Goal: Task Accomplishment & Management: Use online tool/utility

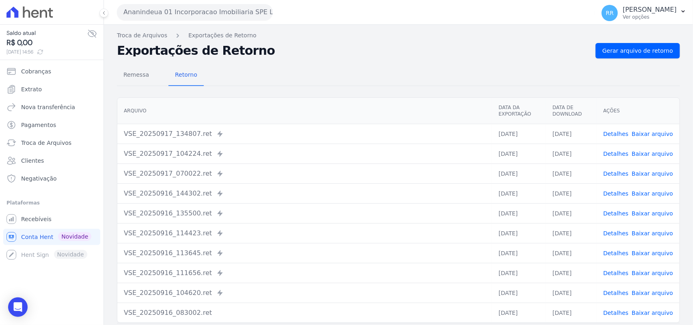
click at [159, 9] on button "Ananindeua 01 Incorporacao Imobiliaria SPE LTDA" at bounding box center [195, 12] width 156 height 16
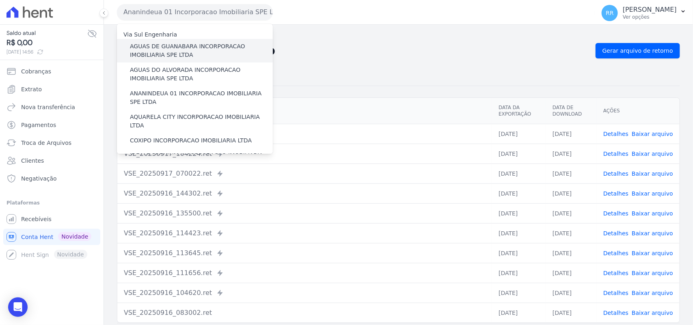
click at [206, 45] on label "AGUAS DE GUANABARA INCORPORACAO IMOBILIARIA SPE LTDA" at bounding box center [201, 50] width 143 height 17
click at [0, 0] on input "AGUAS DE GUANABARA INCORPORACAO IMOBILIARIA SPE LTDA" at bounding box center [0, 0] width 0 height 0
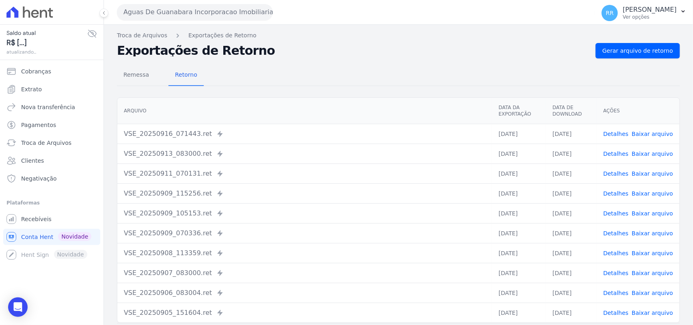
drag, startPoint x: 340, startPoint y: 41, endPoint x: 387, endPoint y: 52, distance: 48.4
click at [340, 41] on div "Troca de Arquivos Exportações de Retorno Exportações de Retorno Gerar arquivo d…" at bounding box center [398, 192] width 589 height 334
click at [644, 49] on span "Gerar arquivo de retorno" at bounding box center [638, 51] width 71 height 8
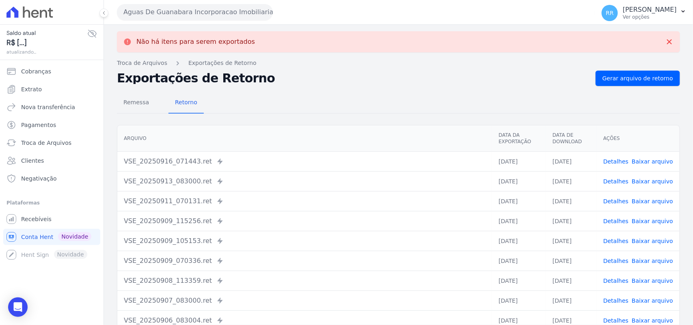
click at [183, 12] on button "Aguas De Guanabara Incorporacao Imobiliaria SPE LTDA" at bounding box center [195, 12] width 156 height 16
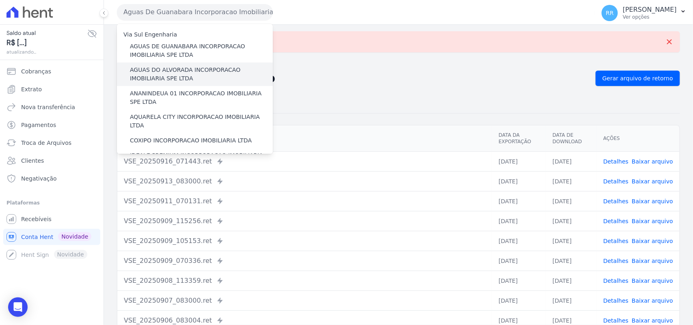
click at [167, 72] on label "AGUAS DO ALVORADA INCORPORACAO IMOBILIARIA SPE LTDA" at bounding box center [201, 74] width 143 height 17
click at [0, 0] on input "AGUAS DO ALVORADA INCORPORACAO IMOBILIARIA SPE LTDA" at bounding box center [0, 0] width 0 height 0
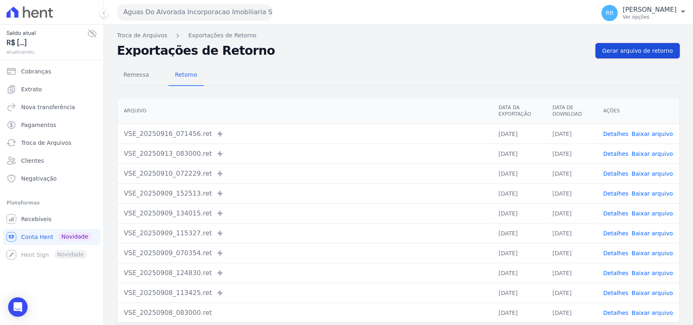
click at [635, 55] on link "Gerar arquivo de retorno" at bounding box center [638, 50] width 84 height 15
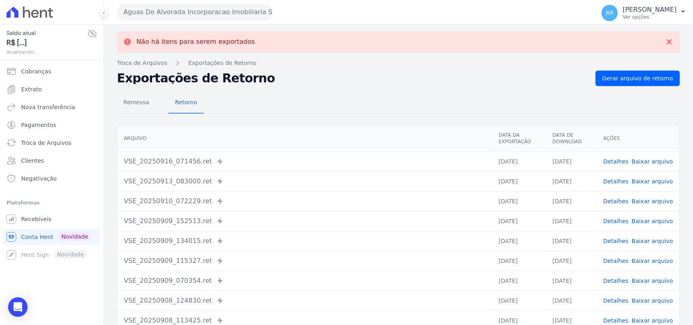
click at [266, 14] on button "Aguas Do Alvorada Incorporacao Imobiliaria SPE LTDA" at bounding box center [195, 12] width 156 height 16
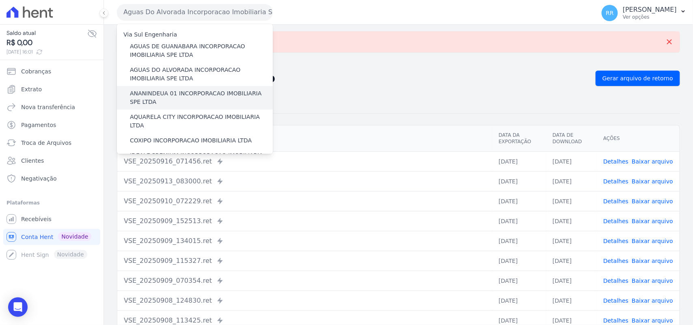
click at [145, 95] on label "ANANINDEUA 01 INCORPORACAO IMOBILIARIA SPE LTDA" at bounding box center [201, 97] width 143 height 17
click at [0, 0] on input "ANANINDEUA 01 INCORPORACAO IMOBILIARIA SPE LTDA" at bounding box center [0, 0] width 0 height 0
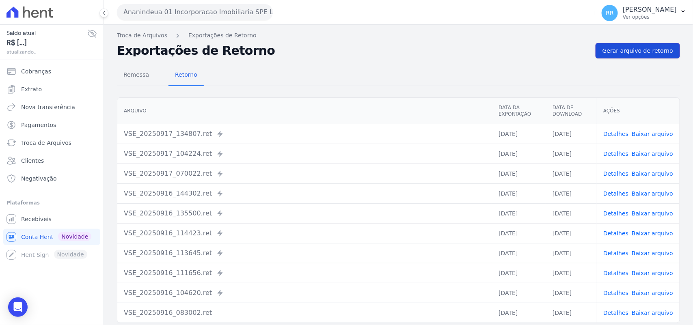
click at [614, 51] on span "Gerar arquivo de retorno" at bounding box center [638, 51] width 71 height 8
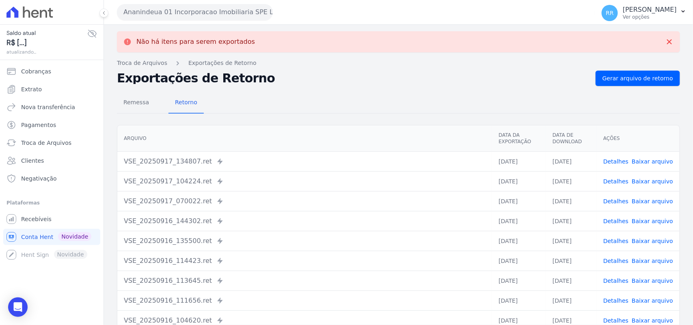
click at [167, 11] on button "Ananindeua 01 Incorporacao Imobiliaria SPE LTDA" at bounding box center [195, 12] width 156 height 16
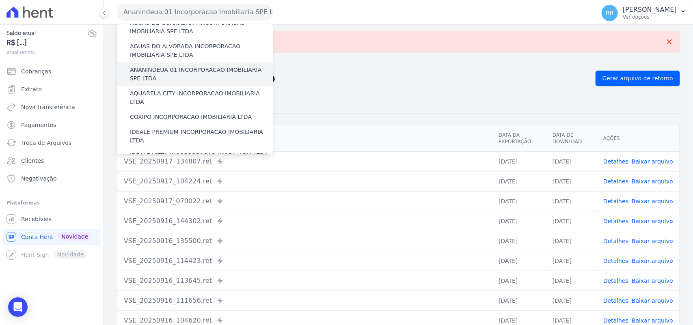
scroll to position [51, 0]
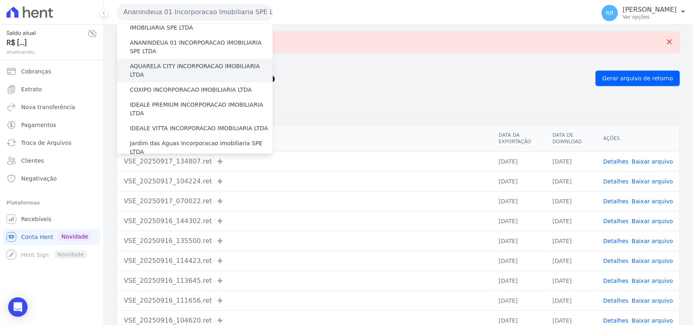
click at [172, 59] on div "AQUARELA CITY INCORPORACAO IMOBILIARIA LTDA" at bounding box center [195, 71] width 156 height 24
click at [171, 64] on label "AQUARELA CITY INCORPORACAO IMOBILIARIA LTDA" at bounding box center [201, 70] width 143 height 17
click at [0, 0] on input "AQUARELA CITY INCORPORACAO IMOBILIARIA LTDA" at bounding box center [0, 0] width 0 height 0
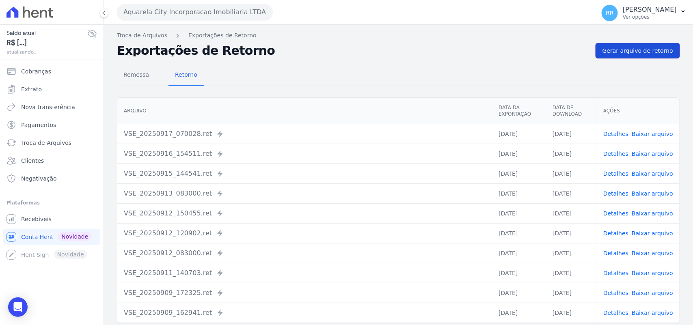
click at [644, 47] on span "Gerar arquivo de retorno" at bounding box center [638, 51] width 71 height 8
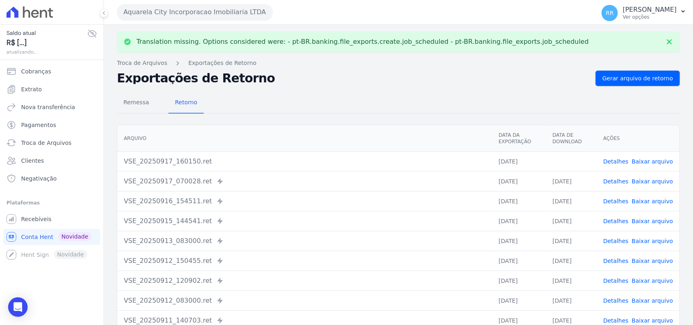
click at [653, 161] on link "Baixar arquivo" at bounding box center [652, 161] width 41 height 6
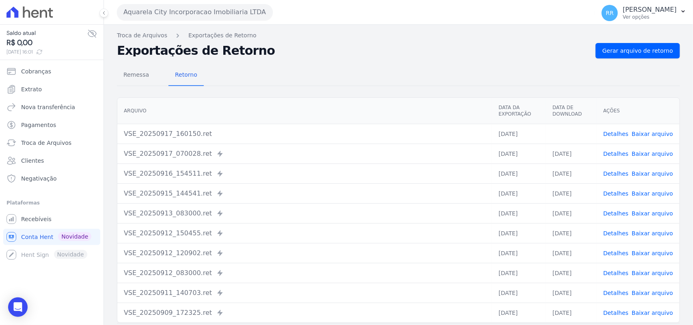
click at [315, 78] on div "Remessa Retorno" at bounding box center [398, 75] width 563 height 21
click at [186, 15] on button "Aquarela City Incorporacao Imobiliaria LTDA" at bounding box center [195, 12] width 156 height 16
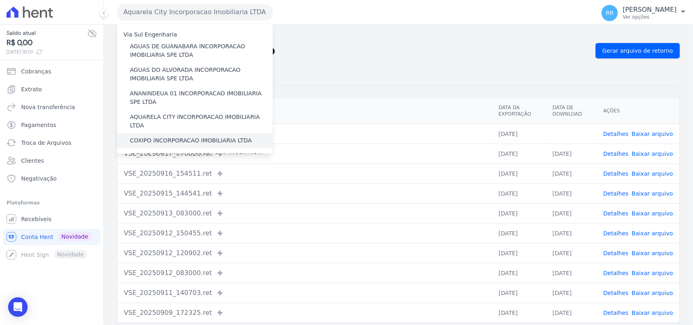
click at [143, 136] on label "COXIPO INCORPORACAO IMOBILIARIA LTDA" at bounding box center [191, 140] width 122 height 9
click at [0, 0] on input "COXIPO INCORPORACAO IMOBILIARIA LTDA" at bounding box center [0, 0] width 0 height 0
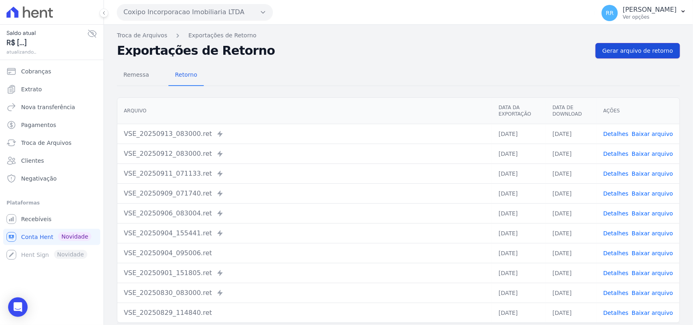
click at [621, 58] on link "Gerar arquivo de retorno" at bounding box center [638, 50] width 84 height 15
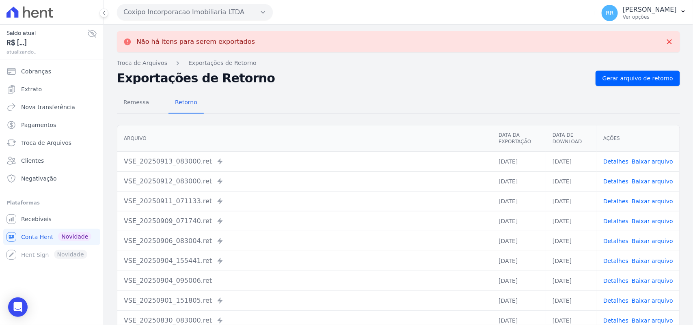
click at [186, 17] on button "Coxipo Incorporacao Imobiliaria LTDA" at bounding box center [195, 12] width 156 height 16
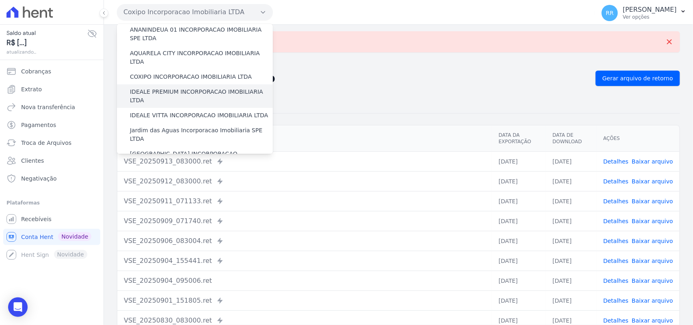
scroll to position [67, 0]
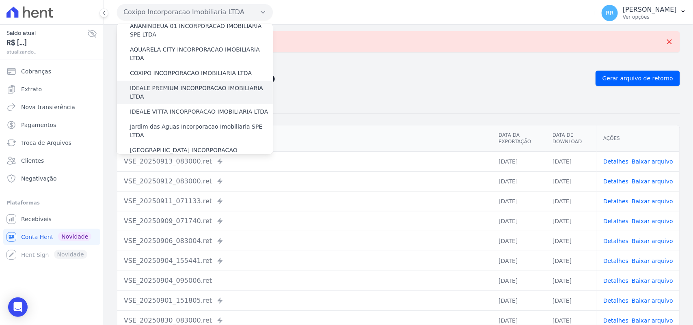
click at [175, 84] on label "IDEALE PREMIUM INCORPORACAO IMOBILIARIA LTDA" at bounding box center [201, 92] width 143 height 17
click at [0, 0] on input "IDEALE PREMIUM INCORPORACAO IMOBILIARIA LTDA" at bounding box center [0, 0] width 0 height 0
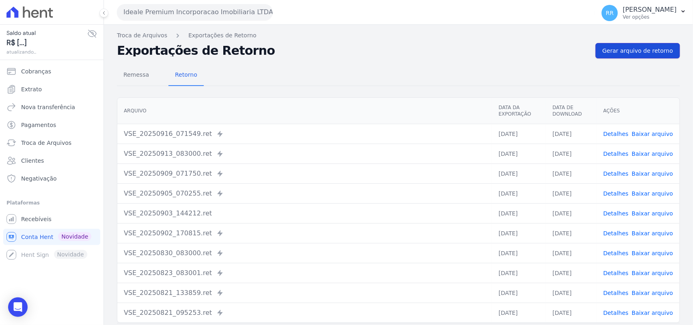
click at [646, 45] on link "Gerar arquivo de retorno" at bounding box center [638, 50] width 84 height 15
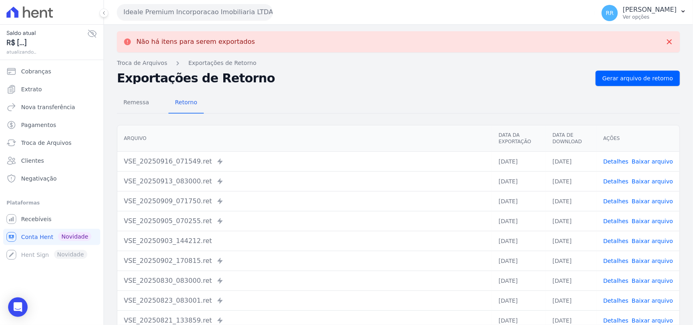
click at [213, 6] on button "Ideale Premium Incorporacao Imobiliaria LTDA" at bounding box center [195, 12] width 156 height 16
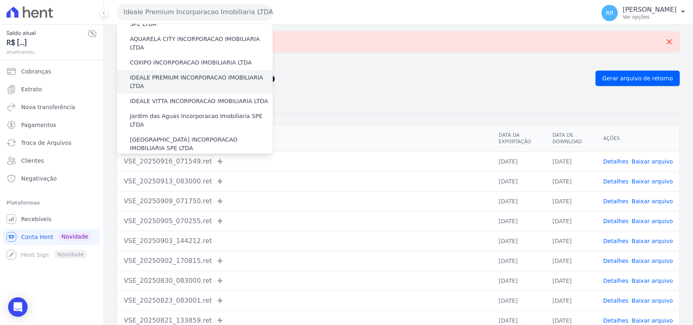
scroll to position [84, 0]
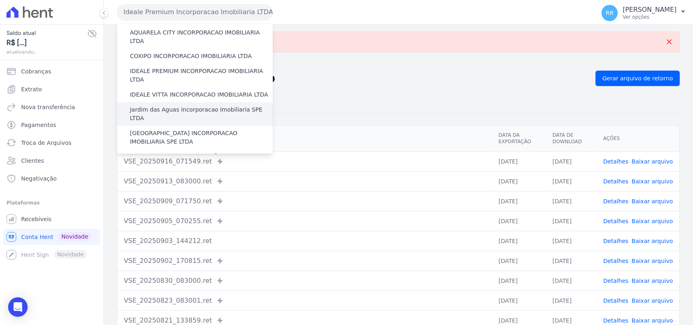
click at [166, 106] on label "Jardim das Aguas Incorporacao Imobiliaria SPE LTDA" at bounding box center [201, 114] width 143 height 17
click at [0, 0] on input "Jardim das Aguas Incorporacao Imobiliaria SPE LTDA" at bounding box center [0, 0] width 0 height 0
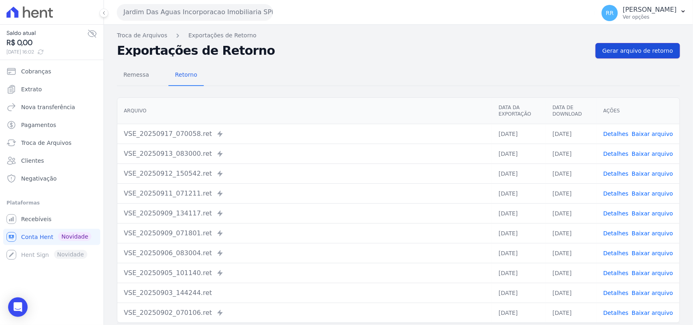
click at [651, 48] on span "Gerar arquivo de retorno" at bounding box center [638, 51] width 71 height 8
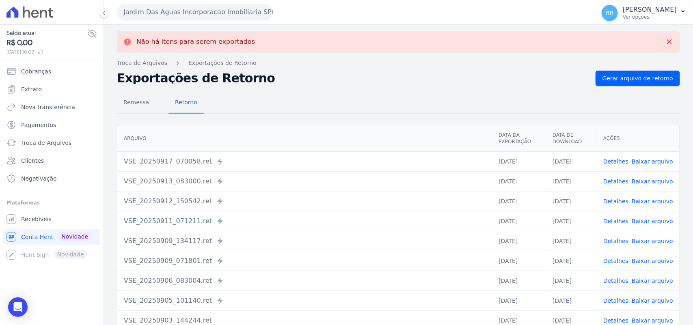
click at [218, 11] on button "Jardim Das Aguas Incorporacao Imobiliaria SPE LTDA" at bounding box center [195, 12] width 156 height 16
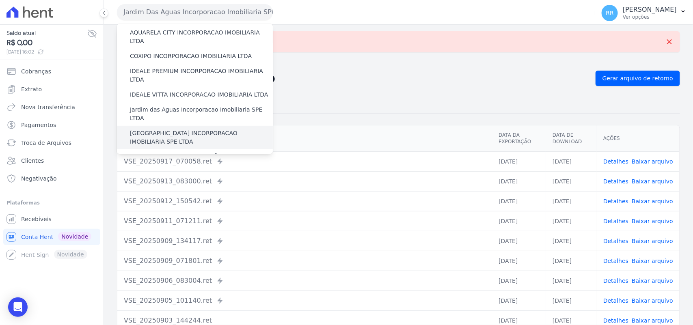
click at [169, 129] on label "[GEOGRAPHIC_DATA] INCORPORACAO IMOBILIARIA SPE LTDA" at bounding box center [201, 137] width 143 height 17
click at [0, 0] on input "[GEOGRAPHIC_DATA] INCORPORACAO IMOBILIARIA SPE LTDA" at bounding box center [0, 0] width 0 height 0
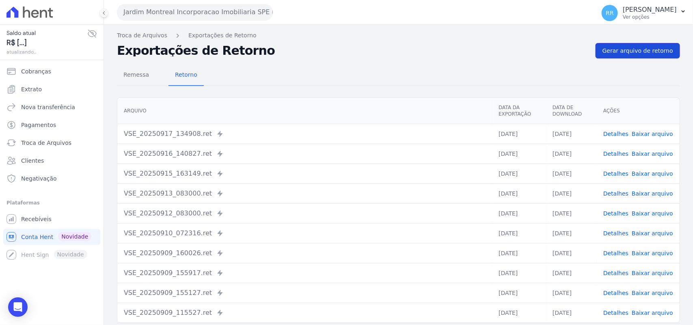
click at [646, 52] on span "Gerar arquivo de retorno" at bounding box center [638, 51] width 71 height 8
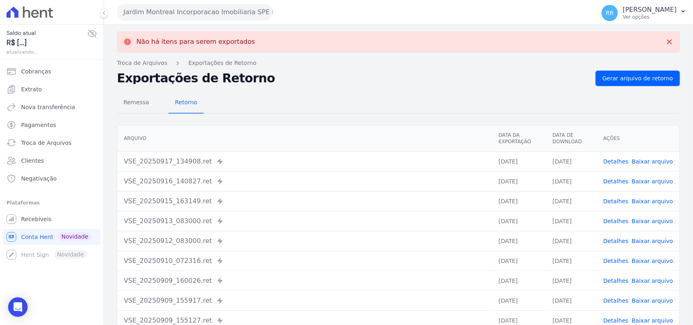
click at [197, 9] on button "Jardim Montreal Incorporacao Imobiliaria SPE LTDA" at bounding box center [195, 12] width 156 height 16
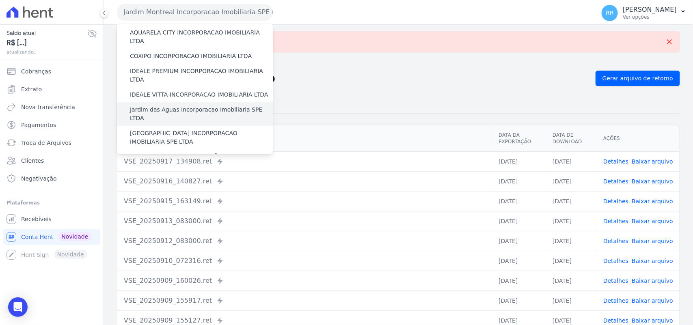
scroll to position [118, 0]
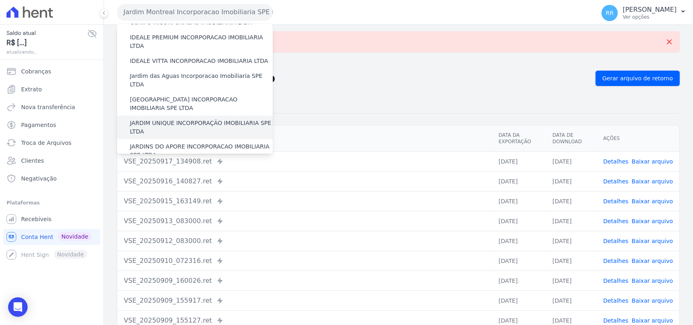
click at [181, 119] on label "JARDIM UNIQUE INCORPORAÇÃO IMOBILIARIA SPE LTDA" at bounding box center [201, 127] width 143 height 17
click at [0, 0] on input "JARDIM UNIQUE INCORPORAÇÃO IMOBILIARIA SPE LTDA" at bounding box center [0, 0] width 0 height 0
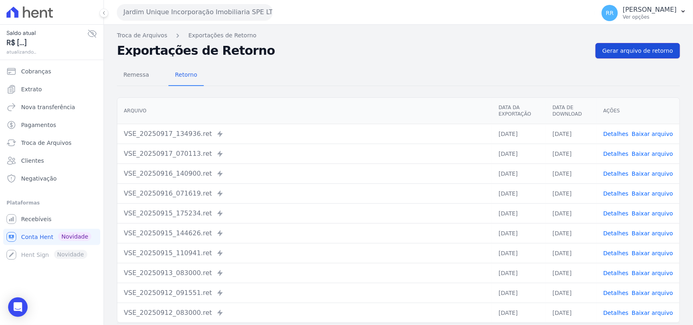
click at [642, 51] on span "Gerar arquivo de retorno" at bounding box center [638, 51] width 71 height 8
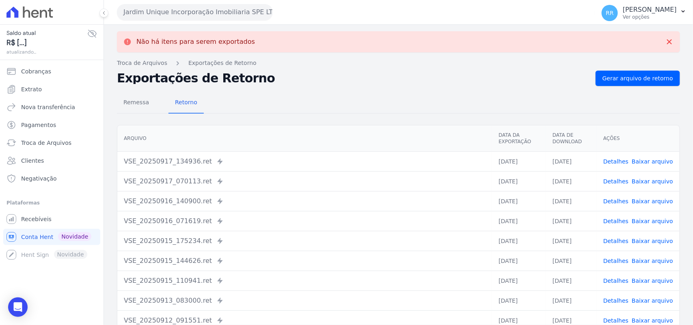
click at [236, 12] on button "Jardim Unique Incorporação Imobiliaria SPE LTDA" at bounding box center [195, 12] width 156 height 16
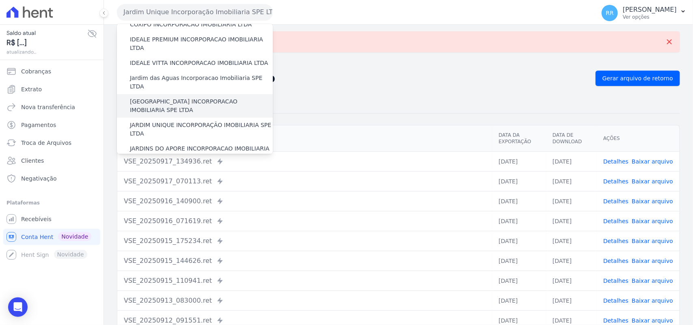
scroll to position [135, 0]
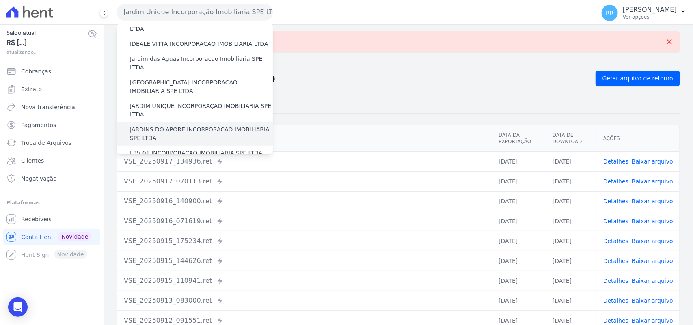
click at [173, 125] on label "JARDINS DO APORE INCORPORACAO IMOBILIARIA SPE LTDA" at bounding box center [201, 133] width 143 height 17
click at [0, 0] on input "JARDINS DO APORE INCORPORACAO IMOBILIARIA SPE LTDA" at bounding box center [0, 0] width 0 height 0
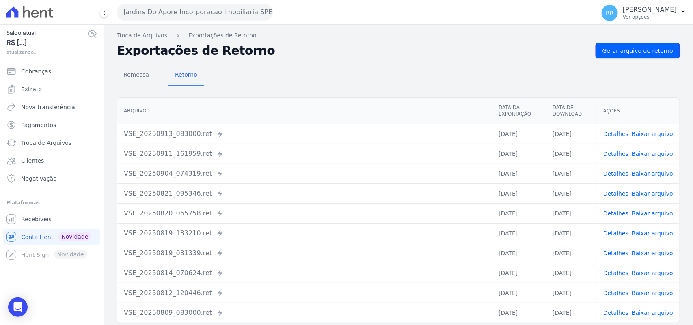
click at [656, 43] on link "Gerar arquivo de retorno" at bounding box center [638, 50] width 84 height 15
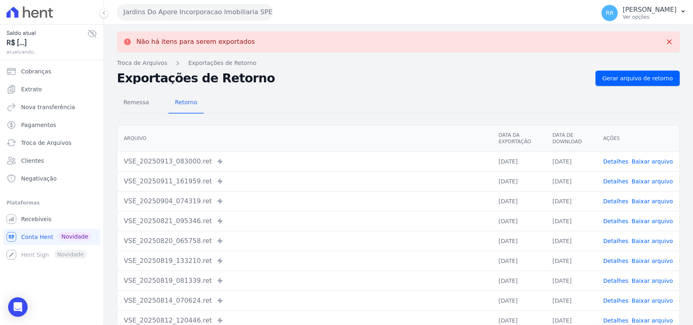
click at [251, 5] on button "Jardins Do Apore Incorporacao Imobiliaria SPE LTDA" at bounding box center [195, 12] width 156 height 16
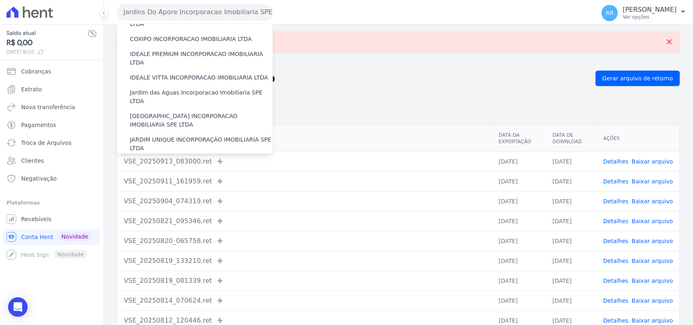
scroll to position [186, 0]
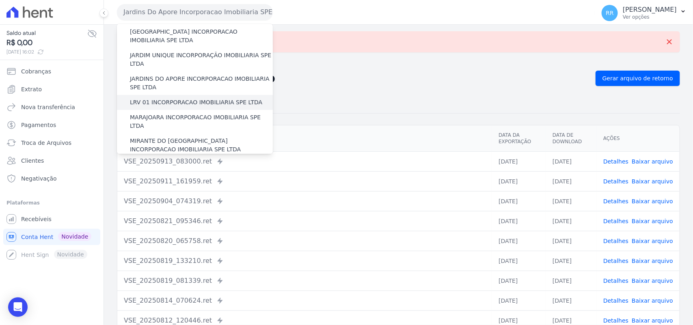
click at [181, 98] on label "LRV 01 INCORPORACAO IMOBILIARIA SPE LTDA" at bounding box center [196, 102] width 132 height 9
click at [0, 0] on input "LRV 01 INCORPORACAO IMOBILIARIA SPE LTDA" at bounding box center [0, 0] width 0 height 0
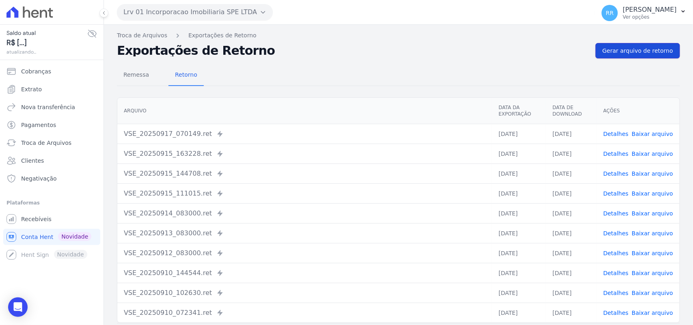
click at [665, 43] on link "Gerar arquivo de retorno" at bounding box center [638, 50] width 84 height 15
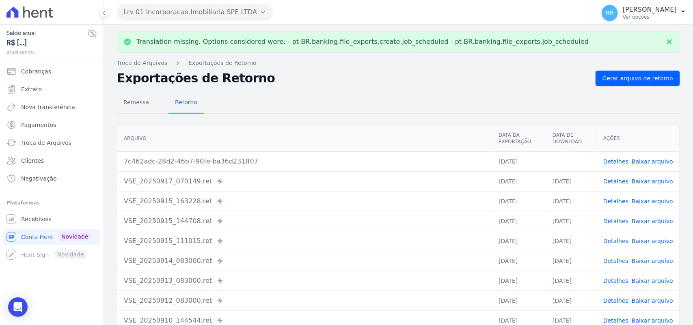
click at [658, 159] on link "Baixar arquivo" at bounding box center [652, 161] width 41 height 6
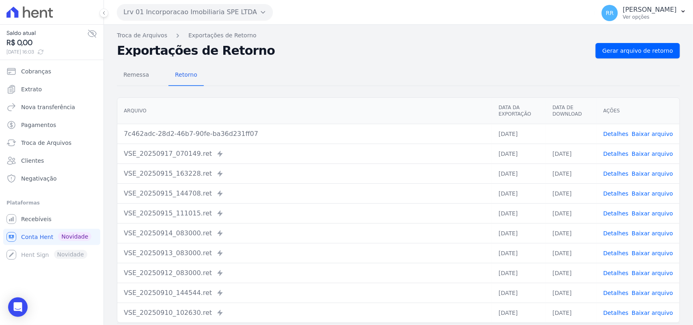
drag, startPoint x: 321, startPoint y: 30, endPoint x: 340, endPoint y: 37, distance: 20.4
click at [321, 30] on div "Translation missing. Options considered were: - pt-BR.banking.file_exports.crea…" at bounding box center [398, 192] width 589 height 334
click at [210, 29] on div "Translation missing. Options considered were: - pt-BR.banking.file_exports.crea…" at bounding box center [398, 192] width 589 height 334
click at [206, 13] on button "Lrv 01 Incorporacao Imobiliaria SPE LTDA" at bounding box center [195, 12] width 156 height 16
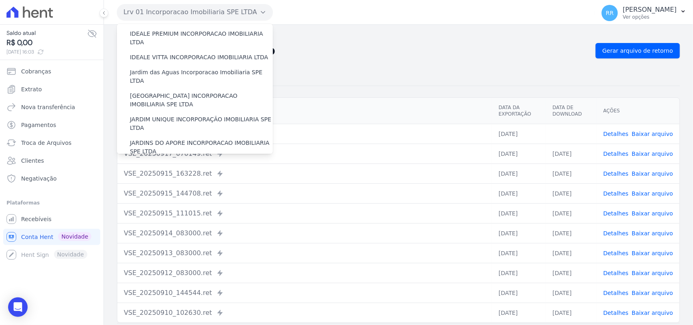
scroll to position [169, 0]
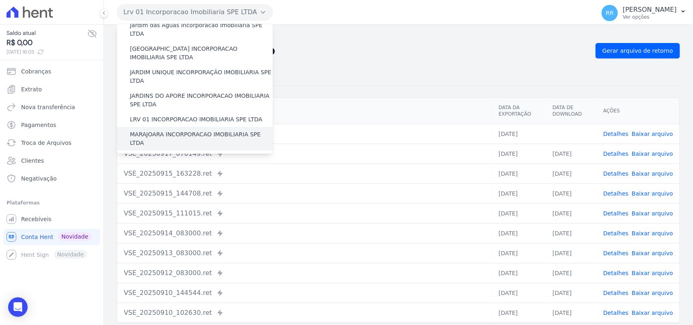
click at [157, 130] on label "MARAJOARA INCORPORACAO IMOBILIARIA SPE LTDA" at bounding box center [201, 138] width 143 height 17
click at [0, 0] on input "MARAJOARA INCORPORACAO IMOBILIARIA SPE LTDA" at bounding box center [0, 0] width 0 height 0
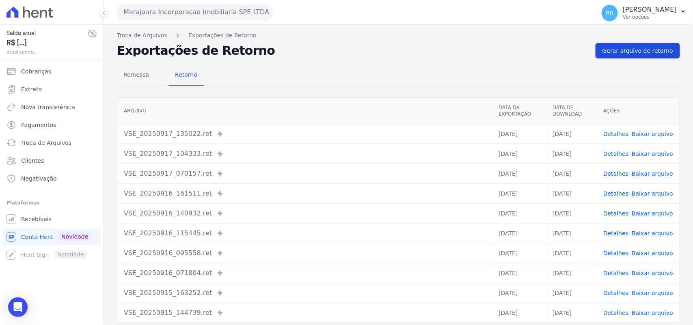
click at [635, 54] on span "Gerar arquivo de retorno" at bounding box center [638, 51] width 71 height 8
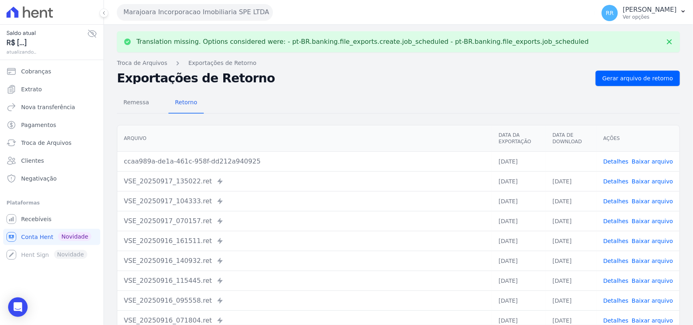
click at [650, 160] on link "Baixar arquivo" at bounding box center [652, 161] width 41 height 6
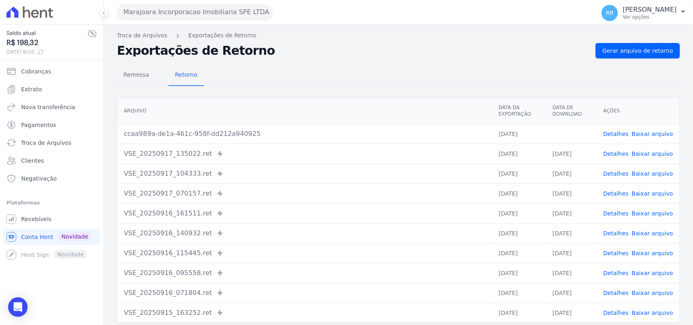
drag, startPoint x: 322, startPoint y: 69, endPoint x: 279, endPoint y: 55, distance: 44.9
click at [322, 69] on div "Remessa Retorno" at bounding box center [398, 75] width 563 height 21
click at [197, 16] on button "Marajoara Incorporacao Imobiliaria SPE LTDA" at bounding box center [195, 12] width 156 height 16
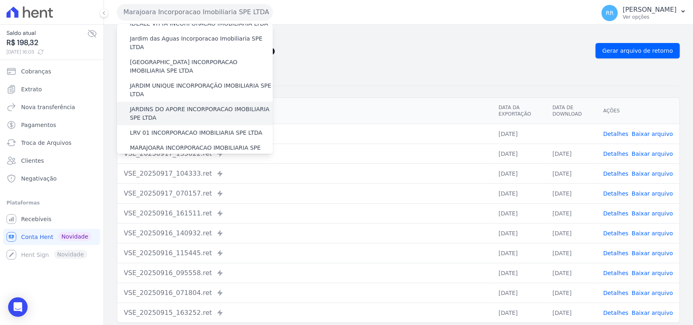
scroll to position [203, 0]
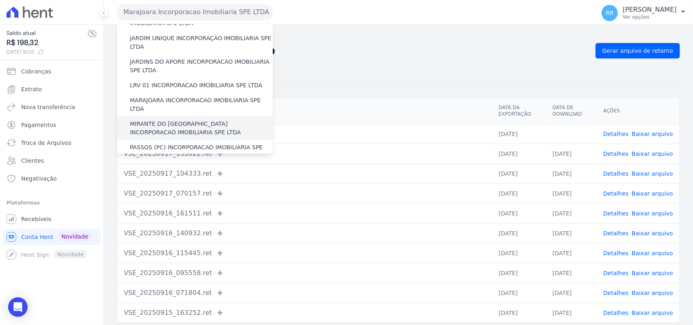
click at [156, 117] on div "MIRANTE DO [GEOGRAPHIC_DATA] INCORPORACAO IMOBILIARIA SPE LTDA" at bounding box center [195, 129] width 156 height 24
click at [153, 120] on label "MIRANTE DO [GEOGRAPHIC_DATA] INCORPORACAO IMOBILIARIA SPE LTDA" at bounding box center [201, 128] width 143 height 17
click at [0, 0] on input "MIRANTE DO [GEOGRAPHIC_DATA] INCORPORACAO IMOBILIARIA SPE LTDA" at bounding box center [0, 0] width 0 height 0
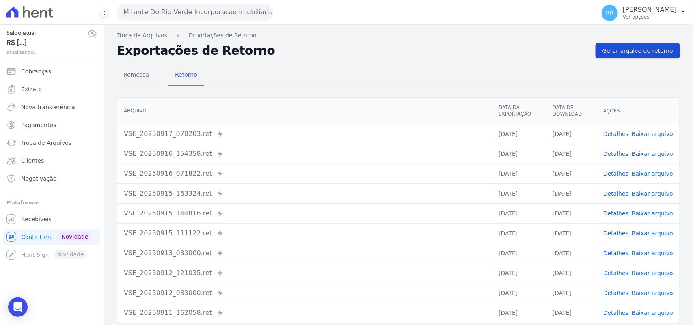
click at [636, 48] on span "Gerar arquivo de retorno" at bounding box center [638, 51] width 71 height 8
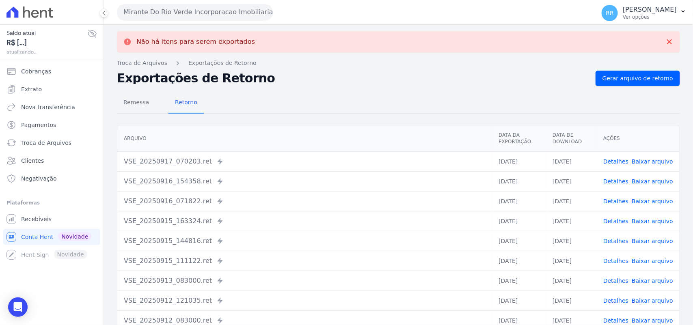
click at [167, 9] on button "Mirante Do Rio Verde Incorporacao Imobiliaria SPE LTDA" at bounding box center [195, 12] width 156 height 16
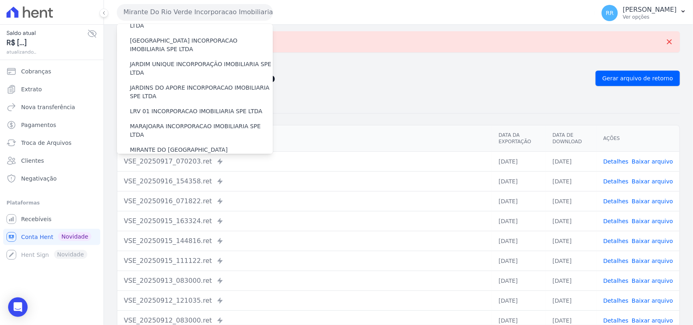
scroll to position [186, 0]
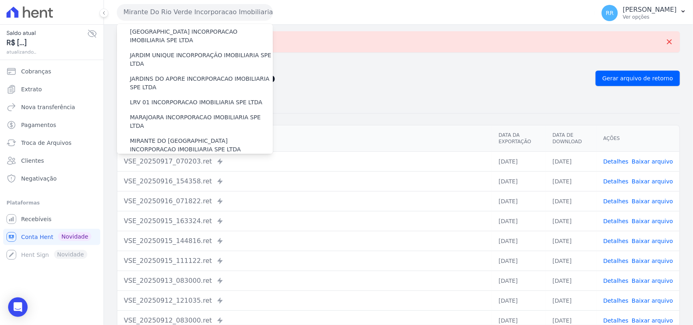
click at [156, 160] on label "PASSOS (PC) INCORPORACAO IMOBILIARIA SPE LTDA" at bounding box center [201, 168] width 143 height 17
click at [0, 0] on input "PASSOS (PC) INCORPORACAO IMOBILIARIA SPE LTDA" at bounding box center [0, 0] width 0 height 0
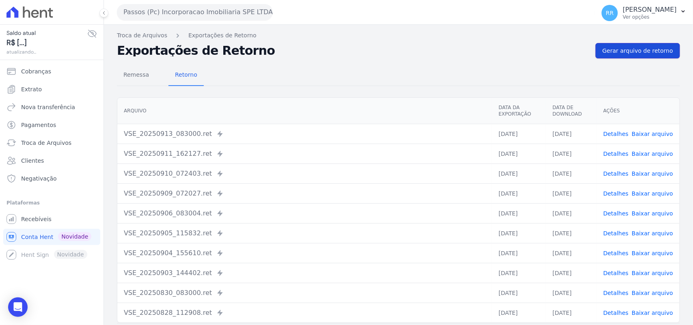
click at [636, 53] on span "Gerar arquivo de retorno" at bounding box center [638, 51] width 71 height 8
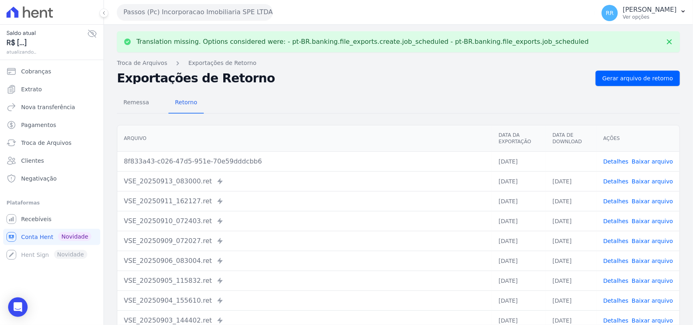
click at [655, 165] on link "Baixar arquivo" at bounding box center [652, 161] width 41 height 6
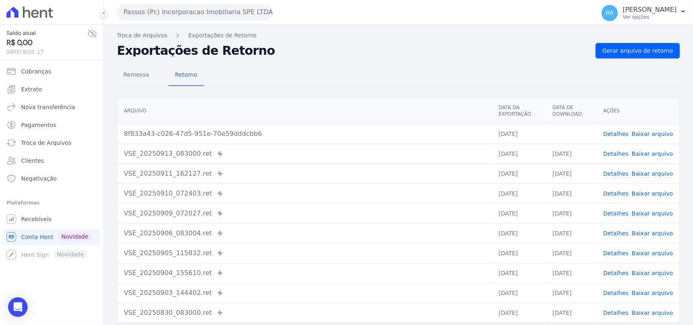
click at [399, 62] on div "Remessa Retorno [GEOGRAPHIC_DATA] Data da Exportação Data de Download Ações 8f8…" at bounding box center [398, 205] width 563 height 294
click at [158, 13] on button "Passos (Pc) Incorporacao Imobiliaria SPE LTDA" at bounding box center [195, 12] width 156 height 16
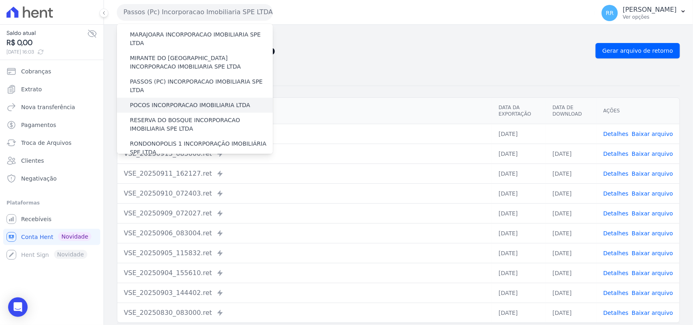
scroll to position [270, 0]
click at [172, 99] on label "POCOS INCORPORACAO IMOBILIARIA LTDA" at bounding box center [190, 103] width 120 height 9
click at [0, 0] on input "POCOS INCORPORACAO IMOBILIARIA LTDA" at bounding box center [0, 0] width 0 height 0
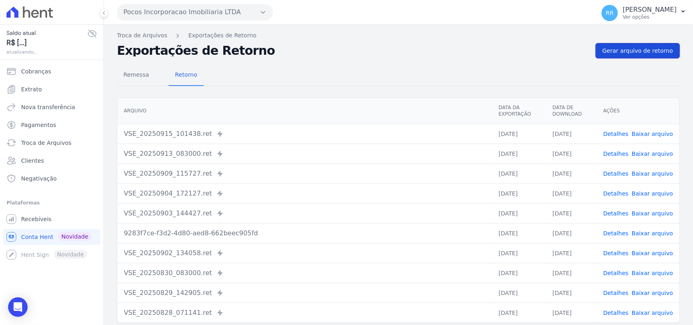
click at [632, 50] on span "Gerar arquivo de retorno" at bounding box center [638, 51] width 71 height 8
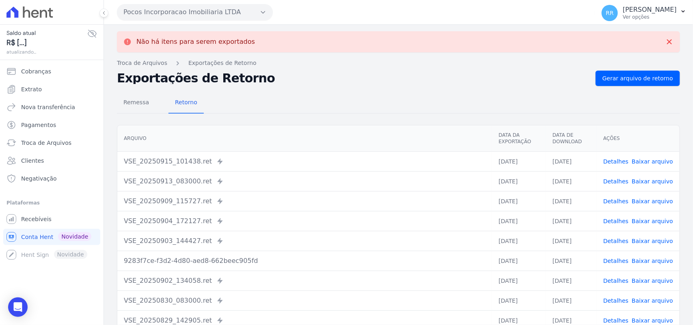
click at [188, 11] on button "Pocos Incorporacao Imobiliaria LTDA" at bounding box center [195, 12] width 156 height 16
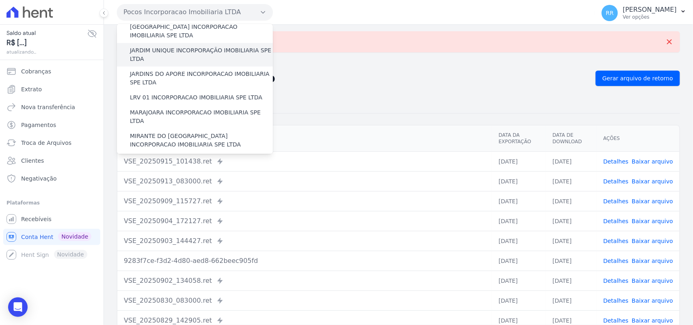
scroll to position [254, 0]
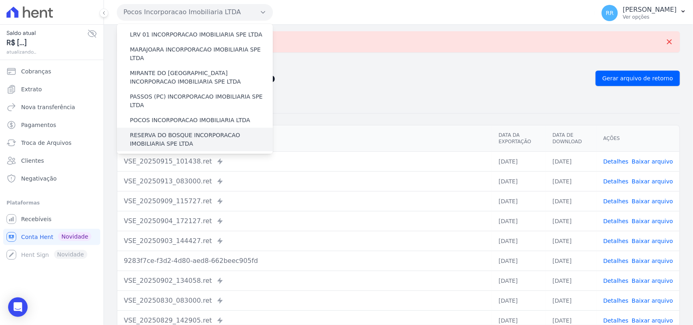
click at [143, 131] on label "RESERVA DO BOSQUE INCORPORACAO IMOBILIARIA SPE LTDA" at bounding box center [201, 139] width 143 height 17
click at [0, 0] on input "RESERVA DO BOSQUE INCORPORACAO IMOBILIARIA SPE LTDA" at bounding box center [0, 0] width 0 height 0
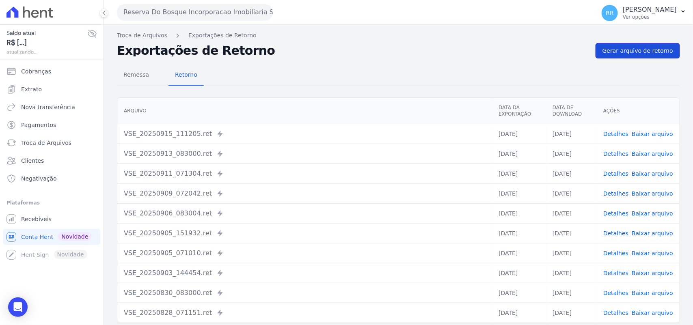
click at [642, 56] on link "Gerar arquivo de retorno" at bounding box center [638, 50] width 84 height 15
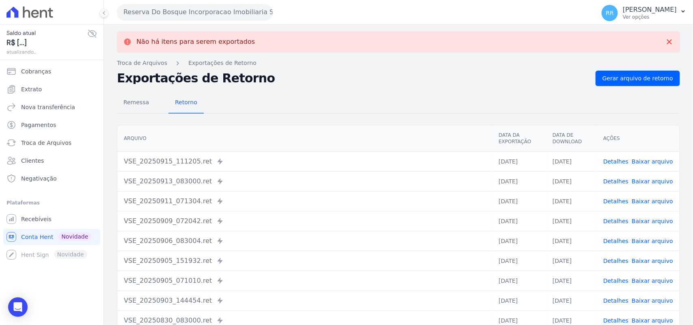
click at [183, 6] on button "Reserva Do Bosque Incorporacao Imobiliaria SPE LTDA" at bounding box center [195, 12] width 156 height 16
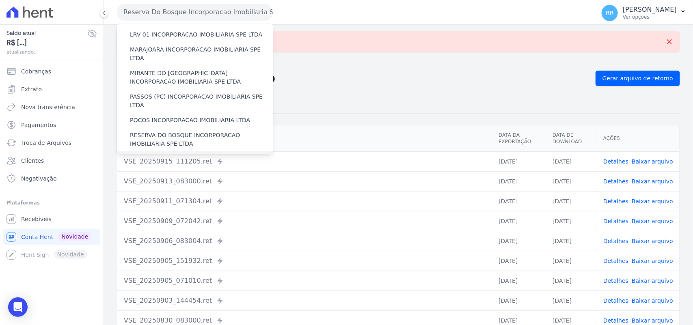
click at [171, 151] on div "RONDONOPOLIS 1 INCORPORAÇÃO IMOBILIÁRIA SPE LTDA" at bounding box center [195, 163] width 156 height 24
click at [169, 155] on label "RONDONOPOLIS 1 INCORPORAÇÃO IMOBILIÁRIA SPE LTDA" at bounding box center [201, 163] width 143 height 17
click at [0, 0] on input "RONDONOPOLIS 1 INCORPORAÇÃO IMOBILIÁRIA SPE LTDA" at bounding box center [0, 0] width 0 height 0
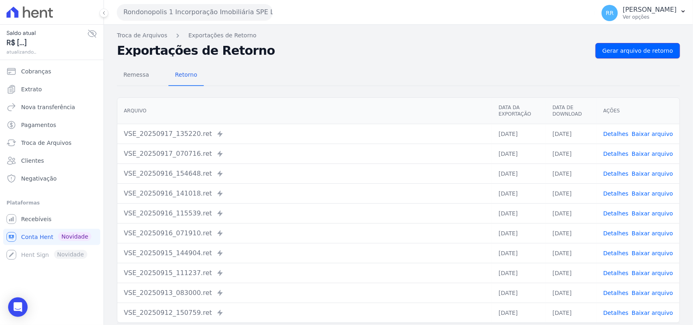
click at [640, 52] on span "Gerar arquivo de retorno" at bounding box center [638, 51] width 71 height 8
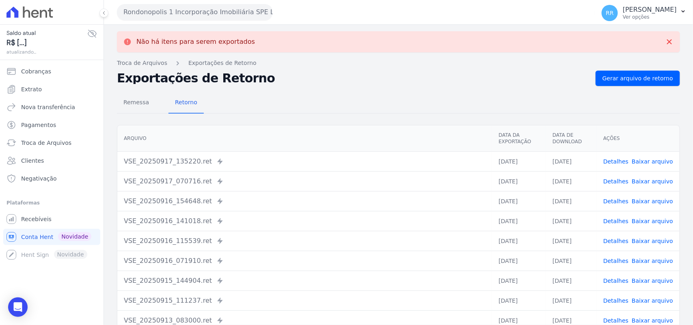
click at [213, 11] on button "Rondonopolis 1 Incorporação Imobiliária SPE LTDA" at bounding box center [195, 12] width 156 height 16
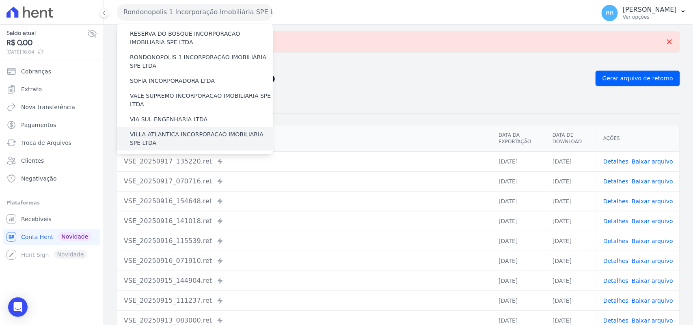
scroll to position [338, 0]
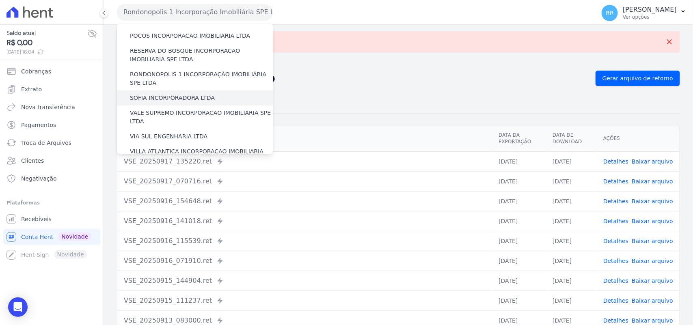
click at [162, 94] on label "SOFIA INCORPORADORA LTDA" at bounding box center [172, 98] width 85 height 9
click at [0, 0] on input "SOFIA INCORPORADORA LTDA" at bounding box center [0, 0] width 0 height 0
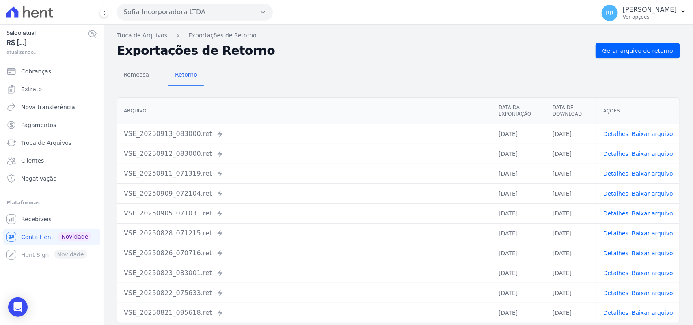
click at [620, 36] on nav "Troca de Arquivos Exportações de Retorno" at bounding box center [398, 35] width 563 height 9
click at [618, 45] on link "Gerar arquivo de retorno" at bounding box center [638, 50] width 84 height 15
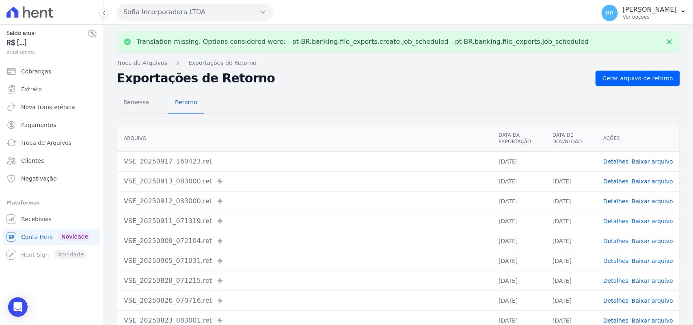
click at [183, 13] on button "Sofia Incorporadora LTDA" at bounding box center [195, 12] width 156 height 16
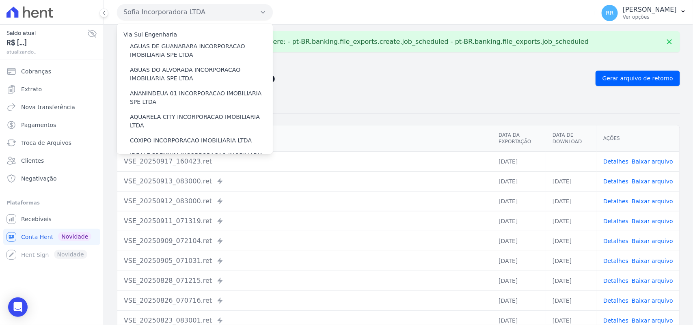
click at [398, 75] on h2 "Exportações de Retorno" at bounding box center [353, 78] width 472 height 11
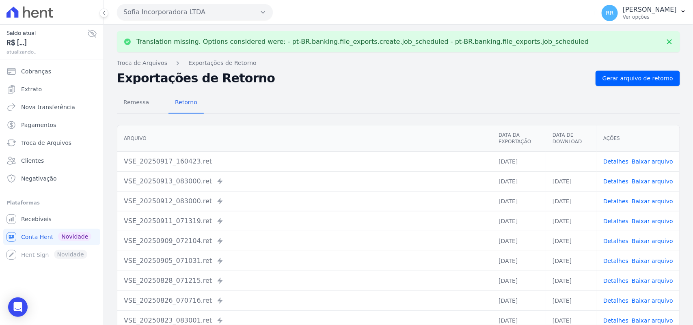
click at [649, 158] on link "Baixar arquivo" at bounding box center [652, 161] width 41 height 6
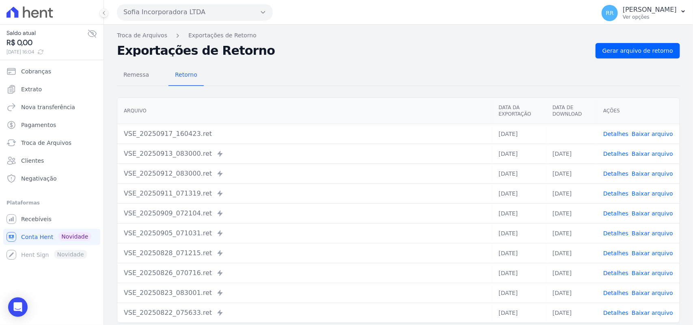
click at [338, 78] on div "Remessa Retorno" at bounding box center [398, 75] width 563 height 21
click at [133, 7] on button "Sofia Incorporadora LTDA" at bounding box center [195, 12] width 156 height 16
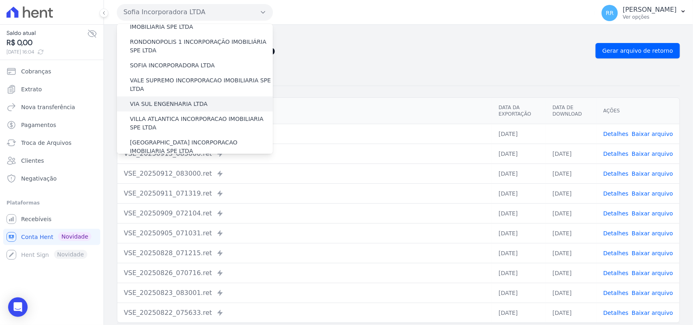
scroll to position [354, 0]
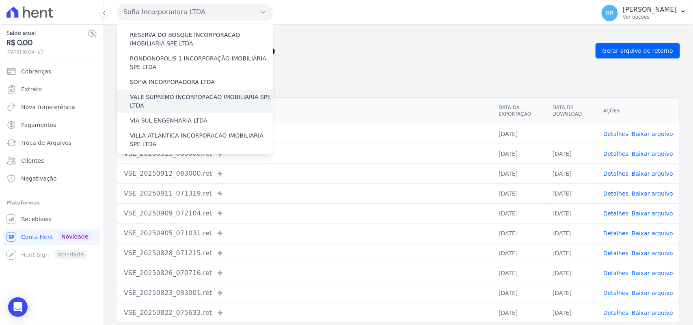
click at [154, 93] on label "VALE SUPREMO INCORPORACAO IMOBILIARIA SPE LTDA" at bounding box center [201, 101] width 143 height 17
click at [0, 0] on input "VALE SUPREMO INCORPORACAO IMOBILIARIA SPE LTDA" at bounding box center [0, 0] width 0 height 0
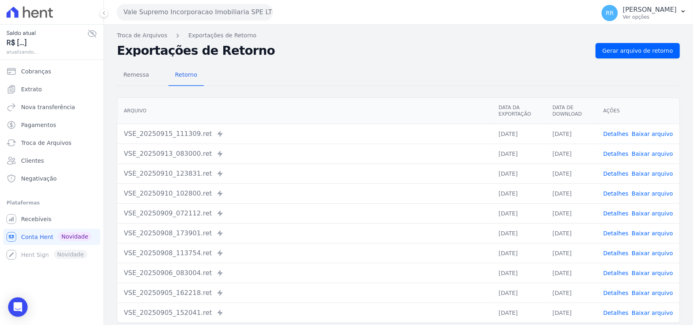
drag, startPoint x: 584, startPoint y: 65, endPoint x: 606, endPoint y: 61, distance: 22.7
click at [588, 65] on div "Remessa Retorno" at bounding box center [398, 75] width 563 height 21
click at [614, 57] on link "Gerar arquivo de retorno" at bounding box center [638, 50] width 84 height 15
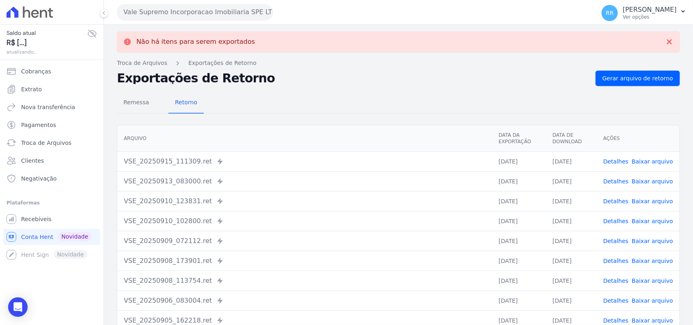
click at [229, 17] on button "Vale Supremo Incorporacao Imobiliaria SPE LTDA" at bounding box center [195, 12] width 156 height 16
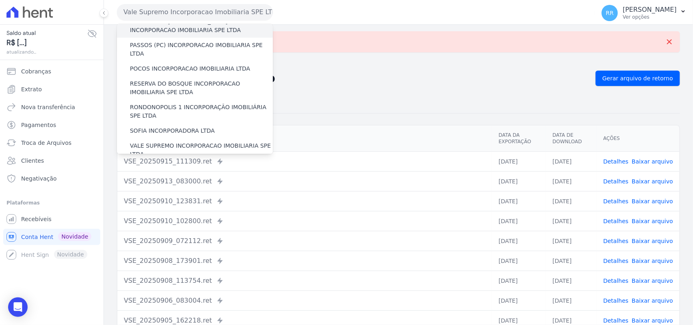
scroll to position [371, 0]
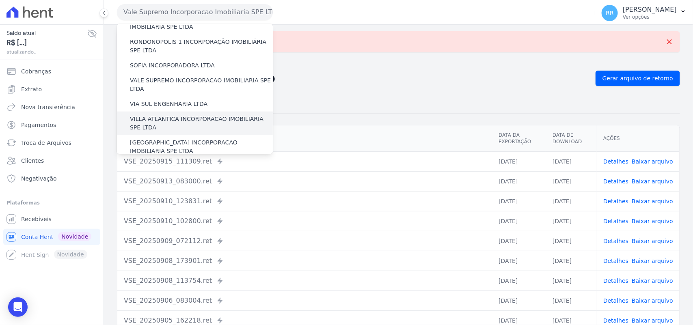
click at [155, 112] on div "VILLA ATLANTICA INCORPORACAO IMOBILIARIA SPE LTDA" at bounding box center [195, 124] width 156 height 24
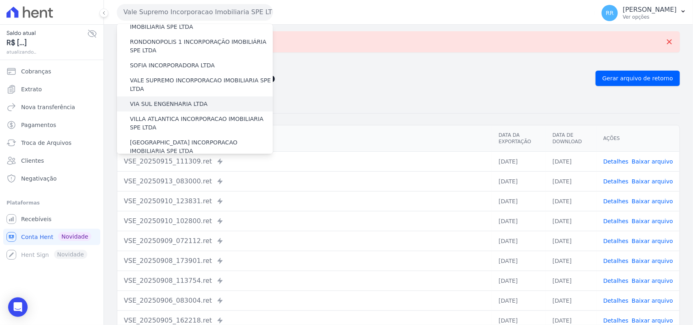
click at [156, 100] on label "VIA SUL ENGENHARIA LTDA" at bounding box center [169, 104] width 78 height 9
click at [0, 0] on input "VIA SUL ENGENHARIA LTDA" at bounding box center [0, 0] width 0 height 0
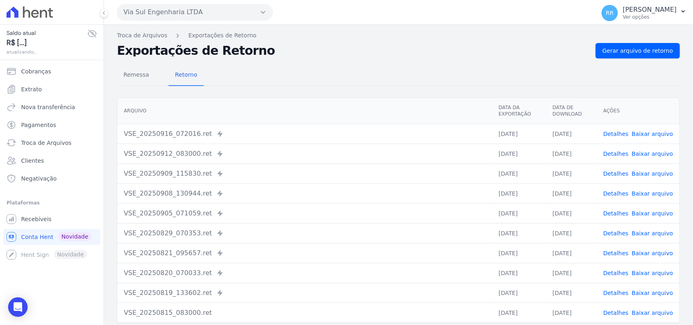
click at [646, 33] on nav "Troca de Arquivos Exportações de Retorno" at bounding box center [398, 35] width 563 height 9
click at [660, 53] on span "Gerar arquivo de retorno" at bounding box center [638, 51] width 71 height 8
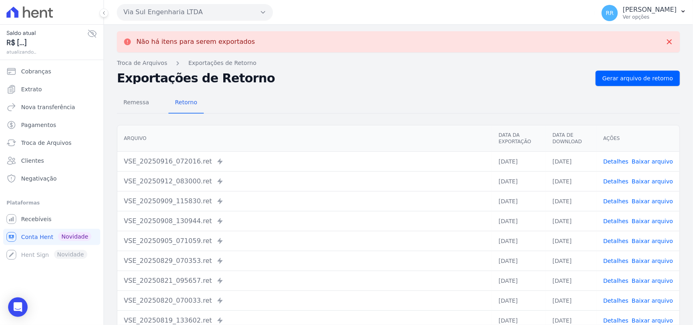
click at [229, 13] on button "Via Sul Engenharia LTDA" at bounding box center [195, 12] width 156 height 16
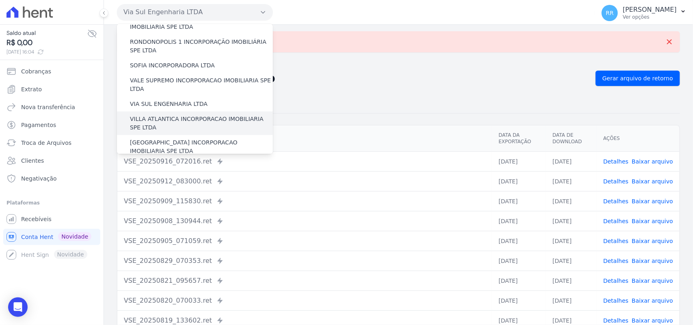
click at [157, 115] on label "VILLA ATLANTICA INCORPORACAO IMOBILIARIA SPE LTDA" at bounding box center [201, 123] width 143 height 17
click at [0, 0] on input "VILLA ATLANTICA INCORPORACAO IMOBILIARIA SPE LTDA" at bounding box center [0, 0] width 0 height 0
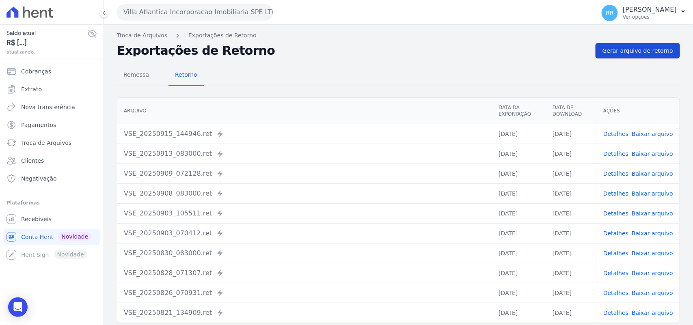
click at [598, 56] on link "Gerar arquivo de retorno" at bounding box center [638, 50] width 84 height 15
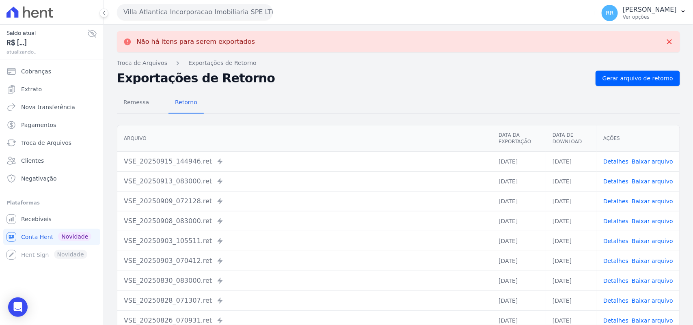
click at [187, 17] on button "Villa Atlantica Incorporacao Imobiliaria SPE LTDA" at bounding box center [195, 12] width 156 height 16
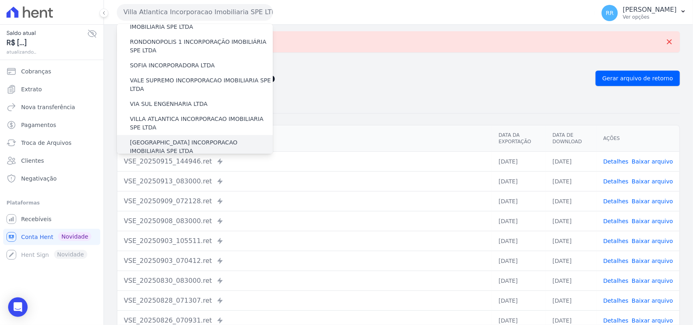
click at [155, 138] on label "[GEOGRAPHIC_DATA] INCORPORACAO IMOBILIARIA SPE LTDA" at bounding box center [201, 146] width 143 height 17
click at [0, 0] on input "[GEOGRAPHIC_DATA] INCORPORACAO IMOBILIARIA SPE LTDA" at bounding box center [0, 0] width 0 height 0
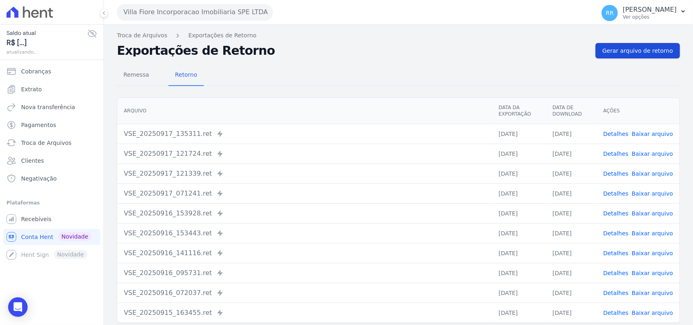
click at [646, 52] on span "Gerar arquivo de retorno" at bounding box center [638, 51] width 71 height 8
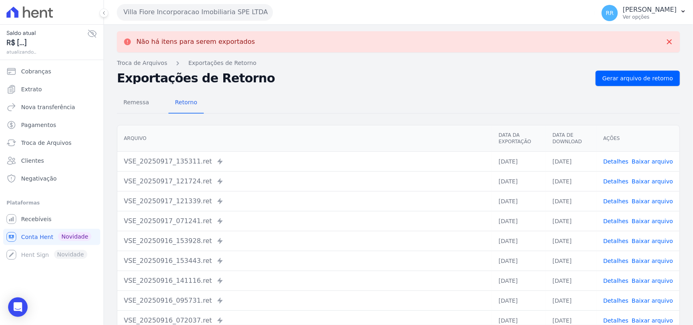
click at [201, 17] on button "Villa Fiore Incorporacao Imobiliaria SPE LTDA" at bounding box center [195, 12] width 156 height 16
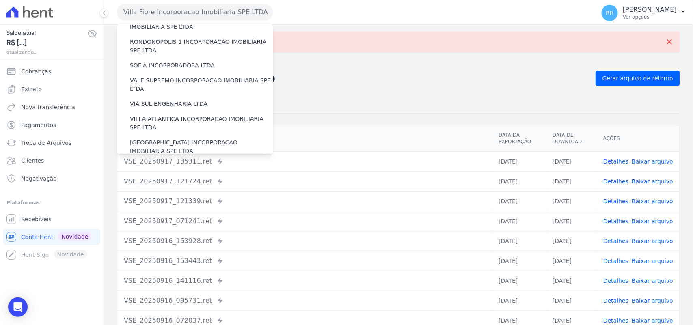
click at [160, 162] on label "VILLA TROPICAL INCORPORAÇÃO IMOBILIÁRIA SPE LTDA" at bounding box center [201, 170] width 143 height 17
click at [0, 0] on input "VILLA TROPICAL INCORPORAÇÃO IMOBILIÁRIA SPE LTDA" at bounding box center [0, 0] width 0 height 0
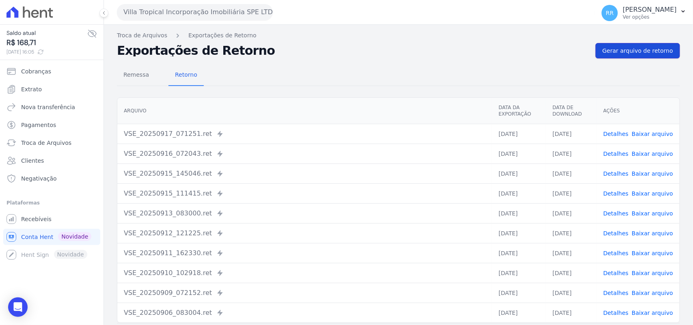
click at [666, 51] on link "Gerar arquivo de retorno" at bounding box center [638, 50] width 84 height 15
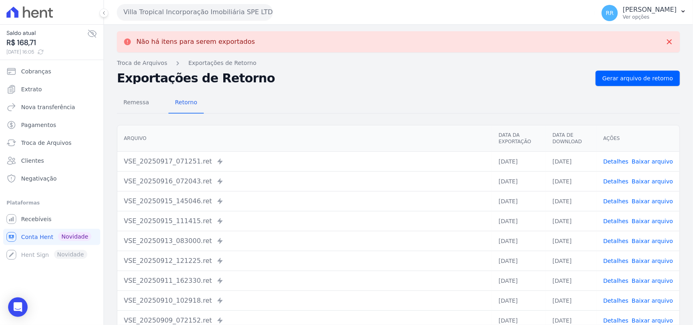
click at [155, 9] on button "Villa Tropical Incorporação Imobiliária SPE LTDA" at bounding box center [195, 12] width 156 height 16
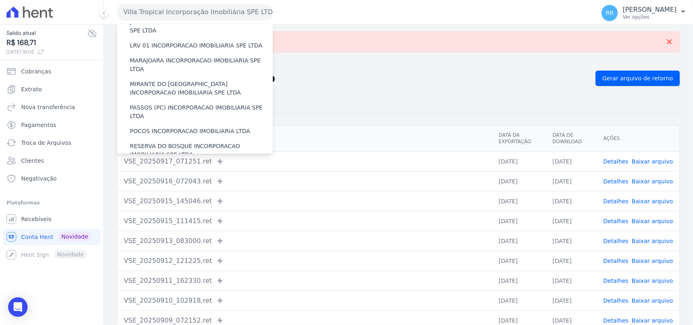
scroll to position [254, 0]
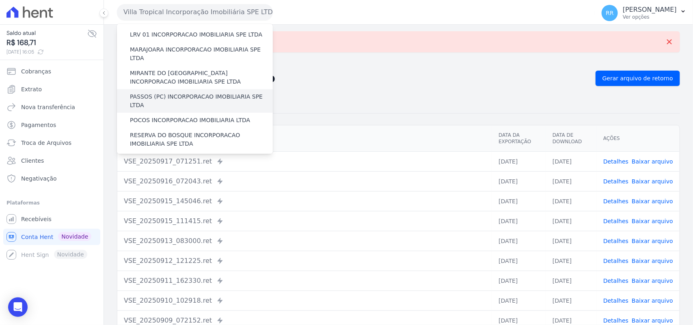
click at [155, 89] on div "PASSOS (PC) INCORPORACAO IMOBILIARIA SPE LTDA" at bounding box center [195, 101] width 156 height 24
click at [156, 93] on label "PASSOS (PC) INCORPORACAO IMOBILIARIA SPE LTDA" at bounding box center [201, 101] width 143 height 17
click at [0, 0] on input "PASSOS (PC) INCORPORACAO IMOBILIARIA SPE LTDA" at bounding box center [0, 0] width 0 height 0
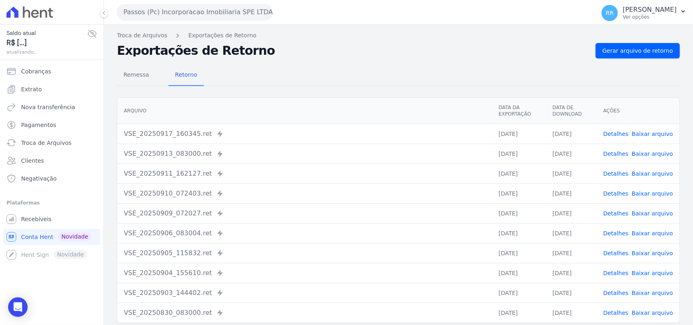
click at [618, 135] on link "Detalhes" at bounding box center [615, 134] width 25 height 6
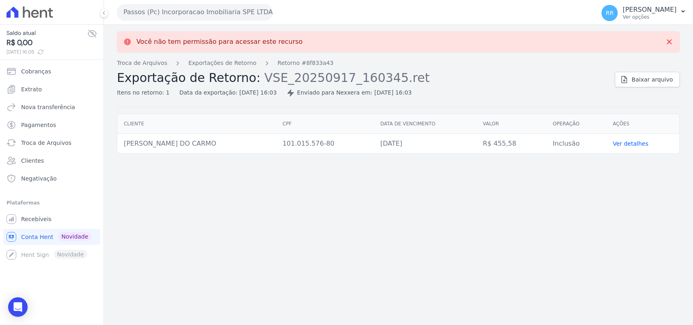
click at [170, 9] on button "Passos (Pc) Incorporacao Imobiliaria SPE LTDA" at bounding box center [195, 12] width 156 height 16
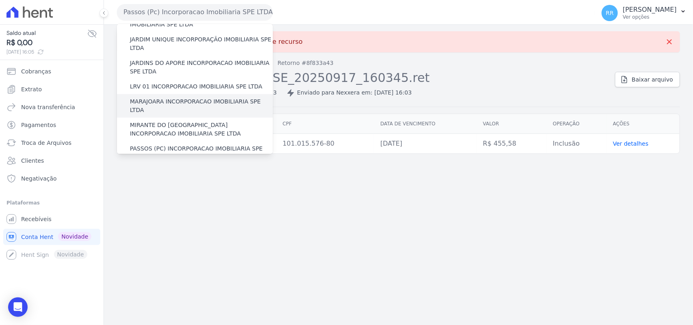
scroll to position [203, 0]
click at [169, 93] on div "MARAJOARA INCORPORACAO IMOBILIARIA SPE LTDA" at bounding box center [195, 105] width 156 height 24
click at [165, 96] on label "MARAJOARA INCORPORACAO IMOBILIARIA SPE LTDA" at bounding box center [201, 104] width 143 height 17
click at [0, 0] on input "MARAJOARA INCORPORACAO IMOBILIARIA SPE LTDA" at bounding box center [0, 0] width 0 height 0
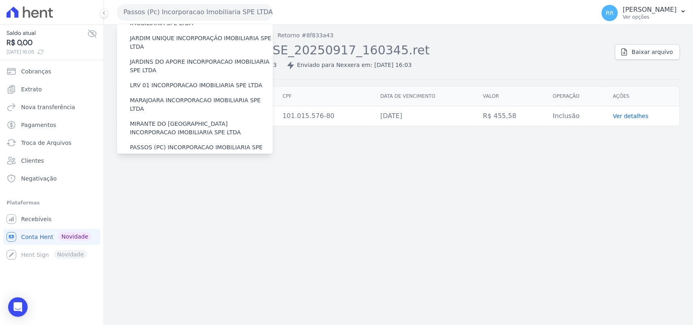
click at [578, 176] on div "Você não tem permissão para acessar este recurso Troca de [GEOGRAPHIC_DATA] Exp…" at bounding box center [398, 175] width 589 height 301
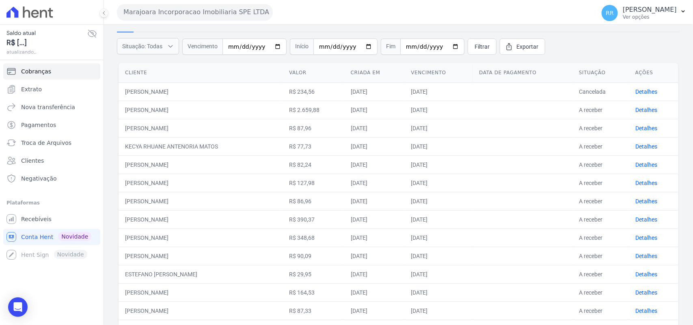
scroll to position [71, 0]
click at [37, 145] on span "Troca de Arquivos" at bounding box center [46, 143] width 50 height 8
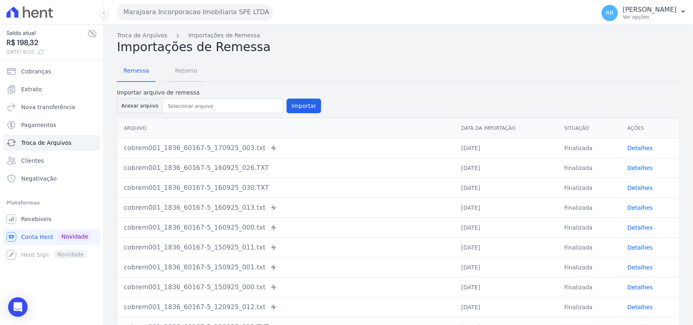
click at [184, 68] on span "Retorno" at bounding box center [186, 71] width 32 height 16
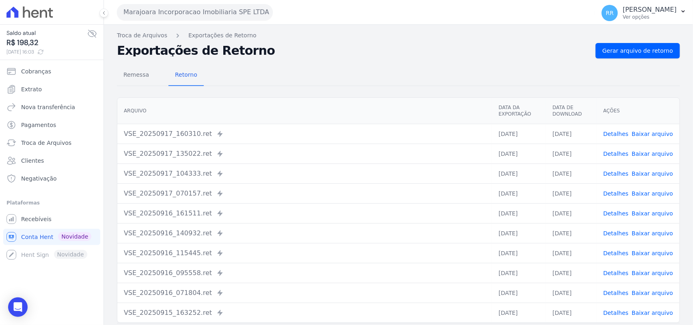
click at [616, 134] on link "Detalhes" at bounding box center [615, 134] width 25 height 6
click at [138, 84] on link "Remessa" at bounding box center [136, 75] width 39 height 21
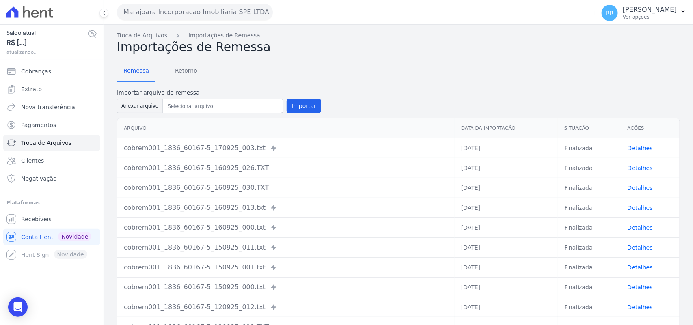
click at [146, 105] on button "Anexar arquivo" at bounding box center [140, 106] width 46 height 15
type input "cobrem001_1836_60167-5_170925_025.TXT"
click at [294, 101] on button "Importar" at bounding box center [304, 106] width 35 height 15
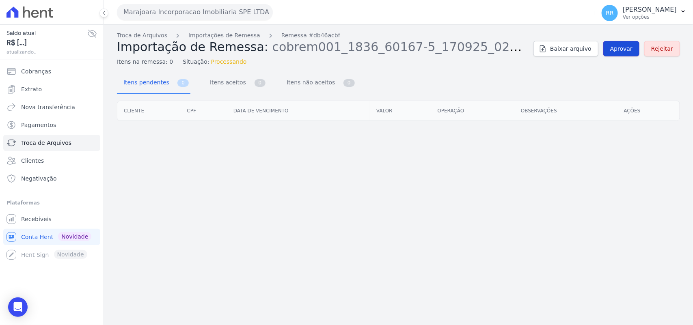
click at [627, 55] on link "Aprovar" at bounding box center [621, 48] width 36 height 15
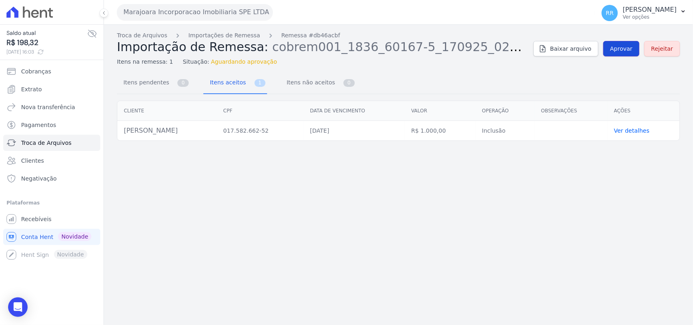
click at [627, 55] on link "Aprovar" at bounding box center [621, 48] width 36 height 15
click at [623, 52] on span "Aprovar" at bounding box center [621, 49] width 22 height 8
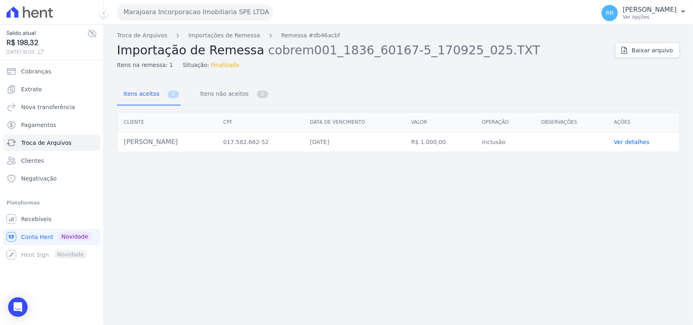
click at [182, 204] on div "Troca de Arquivos Importações de Remessa Remessa #db46acbf Importação de Remess…" at bounding box center [398, 175] width 589 height 301
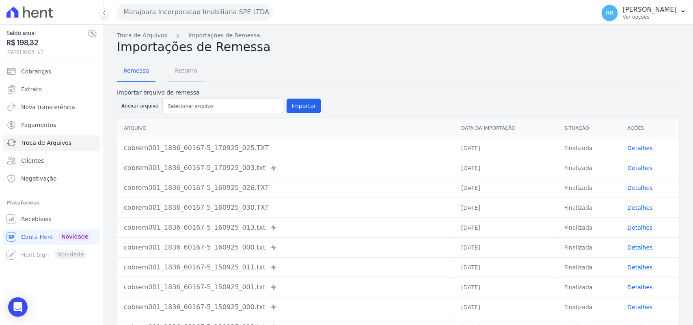
click at [188, 64] on span "Retorno" at bounding box center [186, 71] width 32 height 16
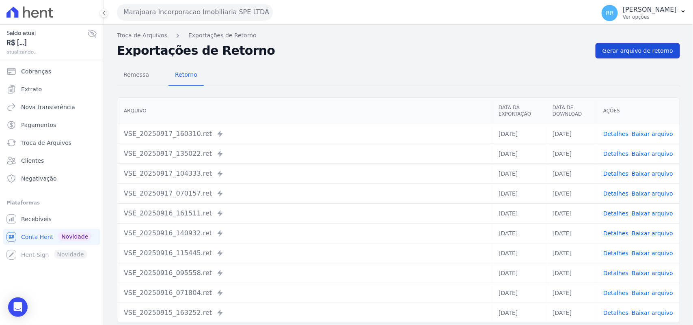
click at [625, 45] on link "Gerar arquivo de retorno" at bounding box center [638, 50] width 84 height 15
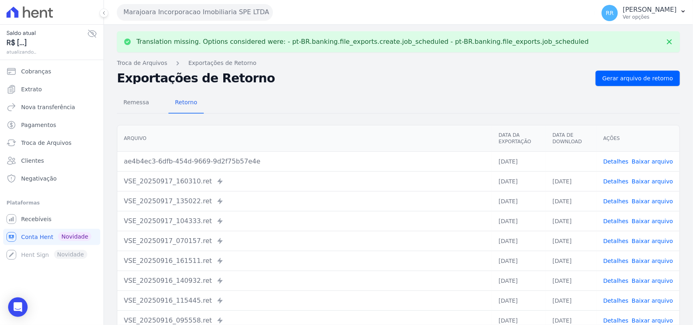
click at [648, 162] on link "Baixar arquivo" at bounding box center [652, 161] width 41 height 6
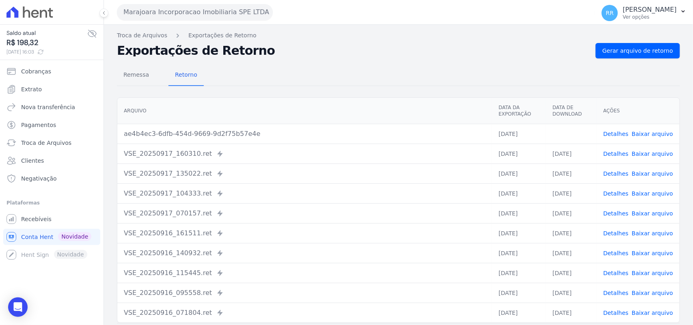
click at [309, 109] on th "Arquivo" at bounding box center [304, 111] width 375 height 26
